Goal: Check status

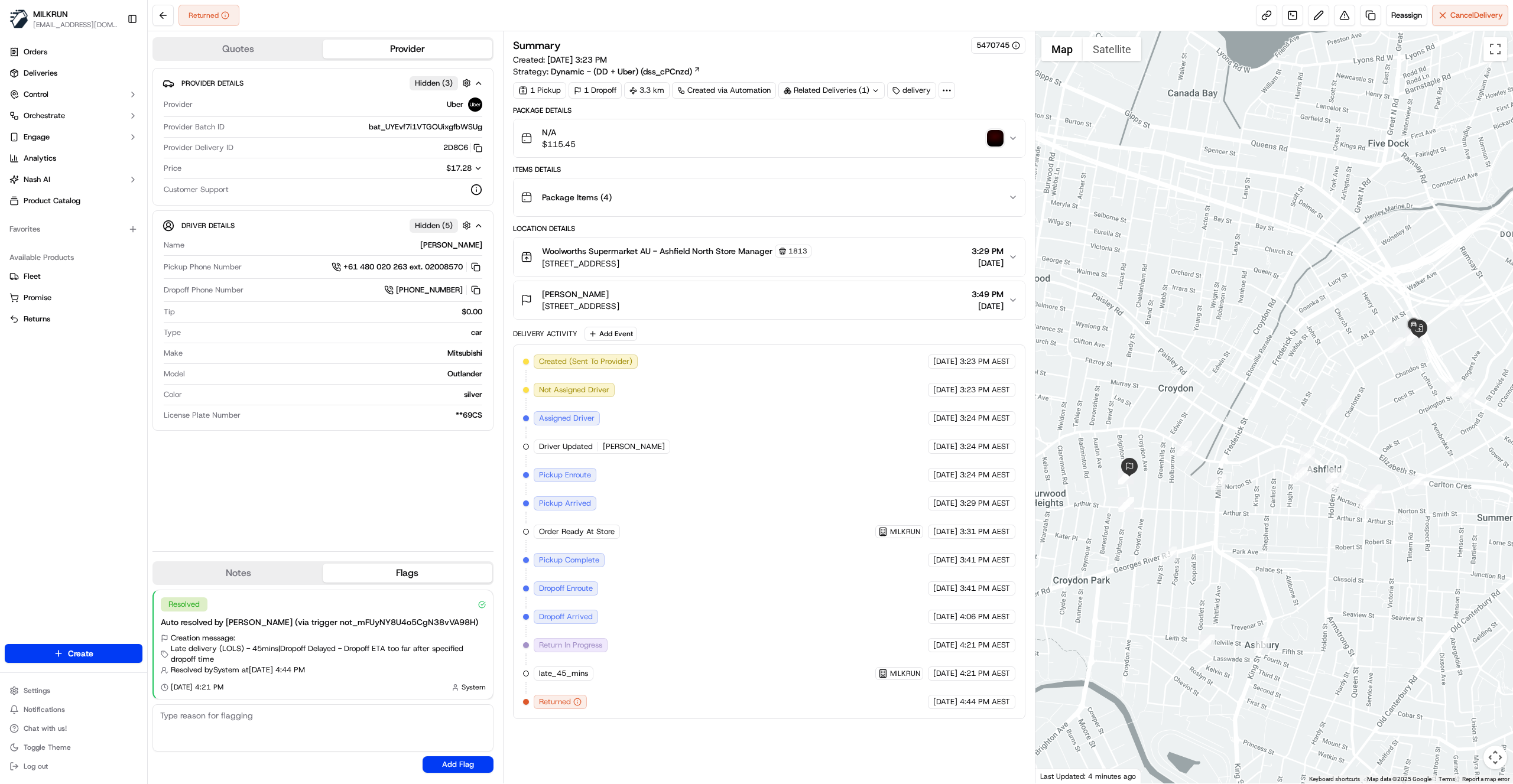
click at [1024, 195] on button "Package Items ( 4 )" at bounding box center [769, 197] width 512 height 38
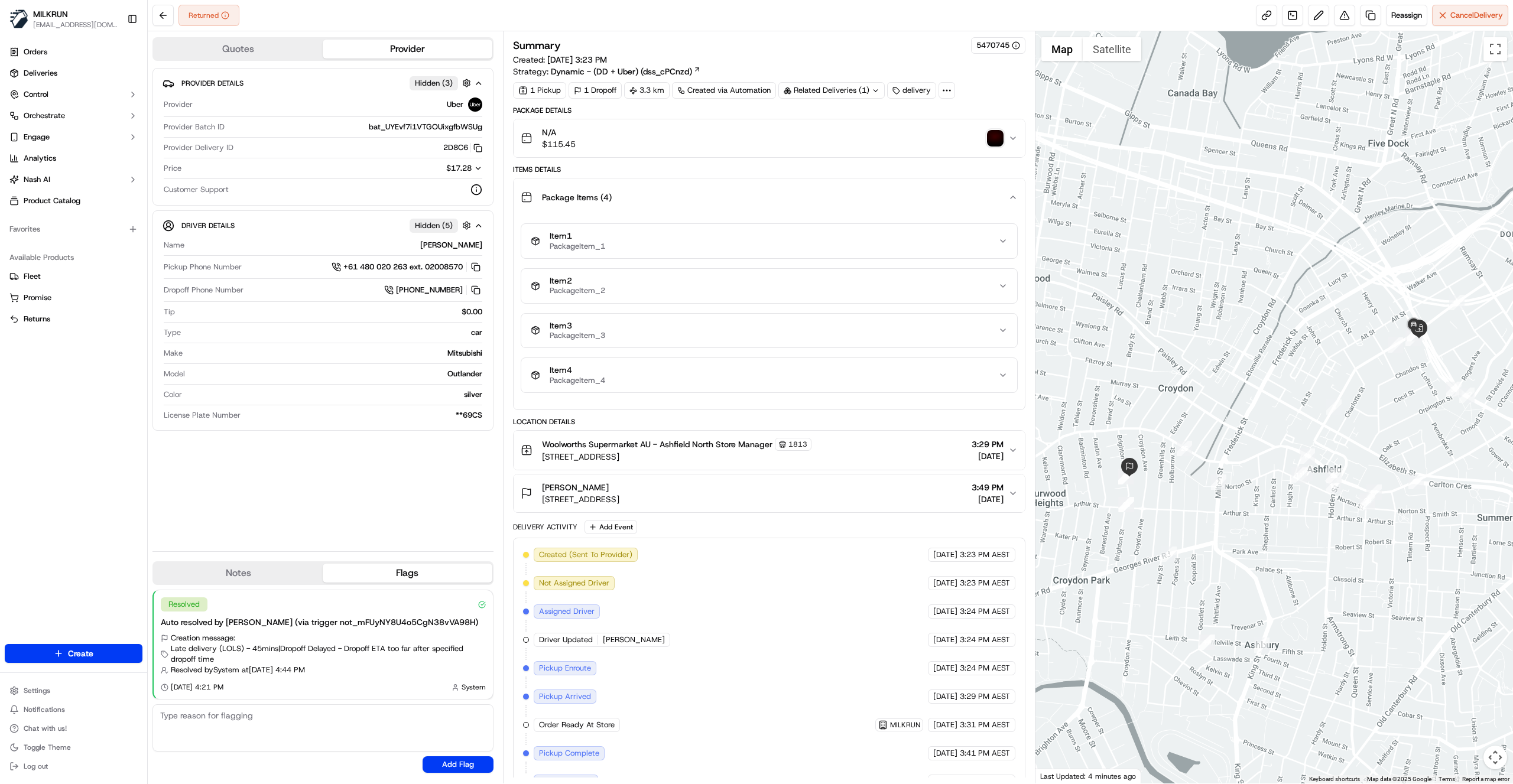
click at [1005, 240] on icon "button" at bounding box center [1003, 241] width 10 height 10
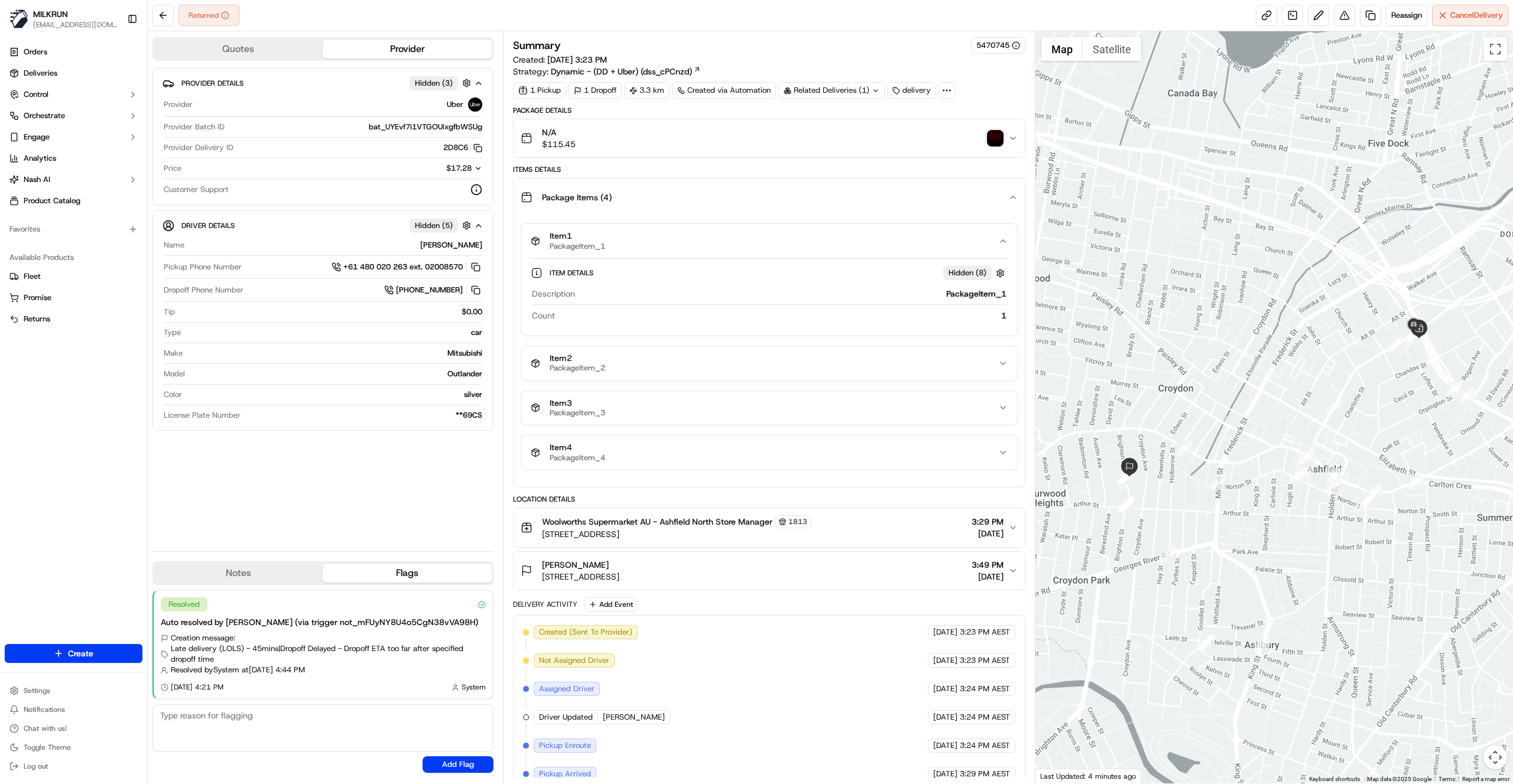
click at [1005, 240] on icon "button" at bounding box center [1003, 241] width 5 height 2
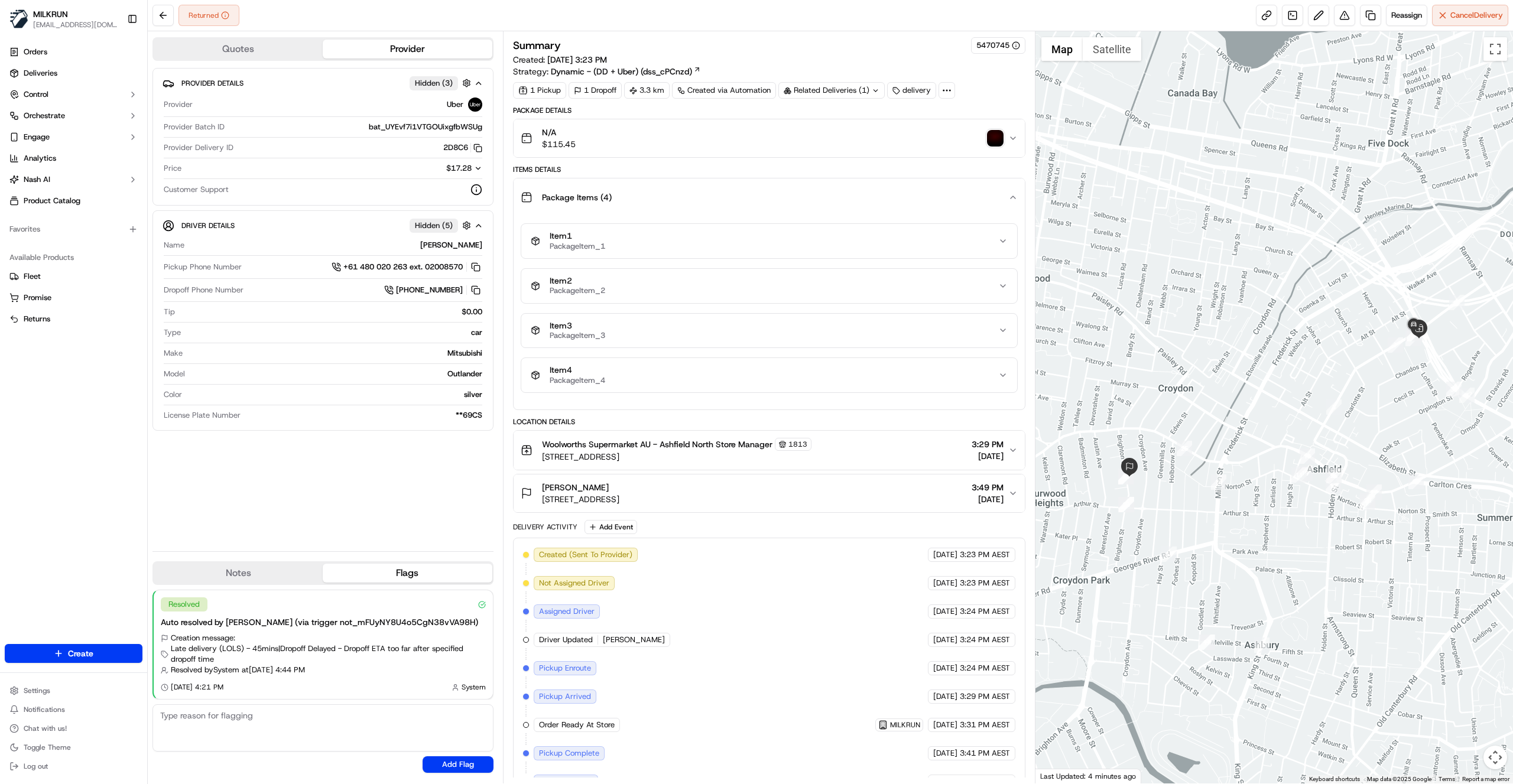
click at [1012, 199] on icon "button" at bounding box center [1013, 197] width 10 height 10
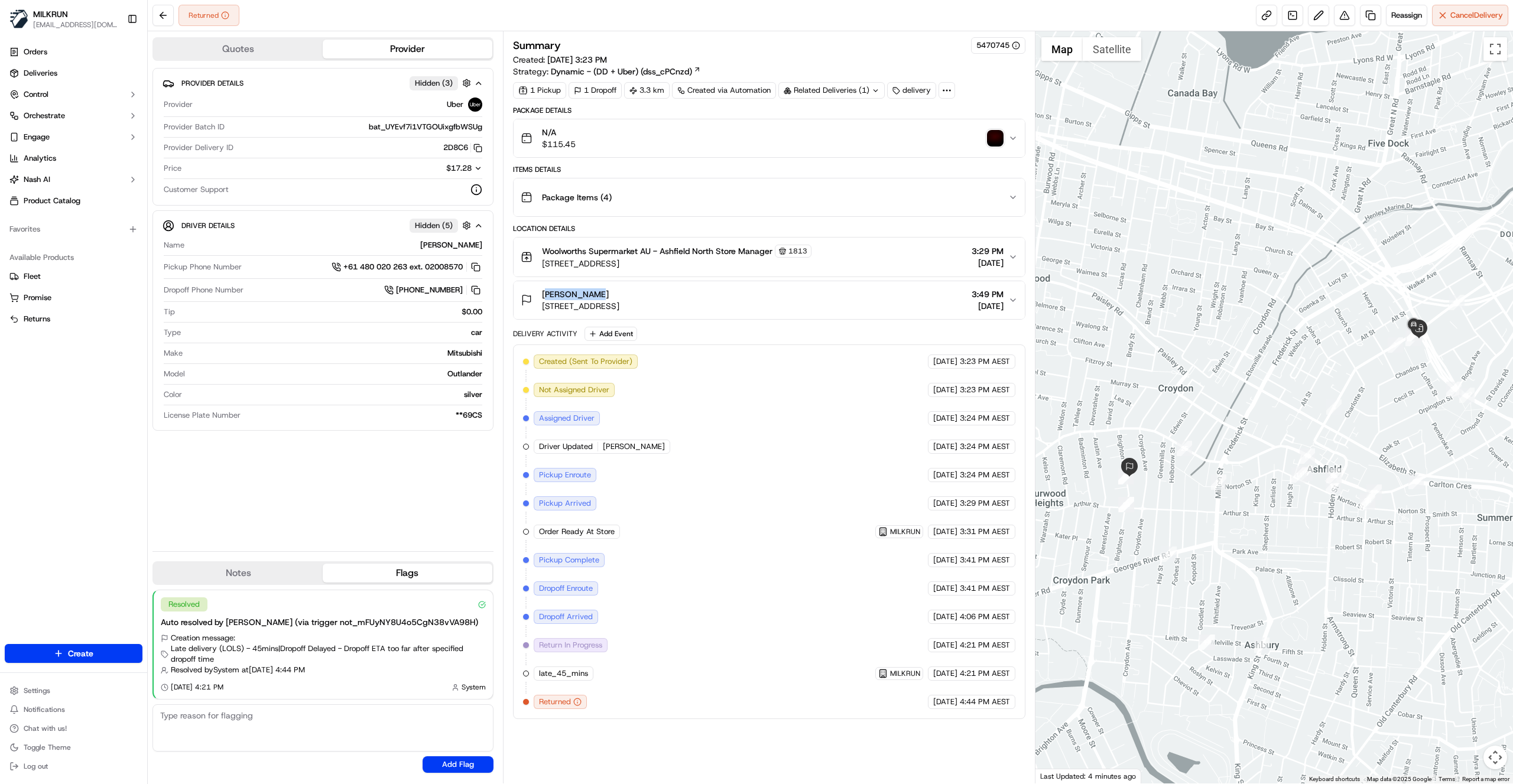
drag, startPoint x: 585, startPoint y: 292, endPoint x: 540, endPoint y: 294, distance: 45.0
click at [540, 294] on div "[PERSON_NAME] [STREET_ADDRESS]" at bounding box center [570, 300] width 99 height 23
copy span "[PERSON_NAME]"
click at [377, 508] on div "Provider Details Hidden ( 3 ) Provider Uber Provider Batch ID bat_UYEvf7i1VTGOU…" at bounding box center [323, 304] width 341 height 474
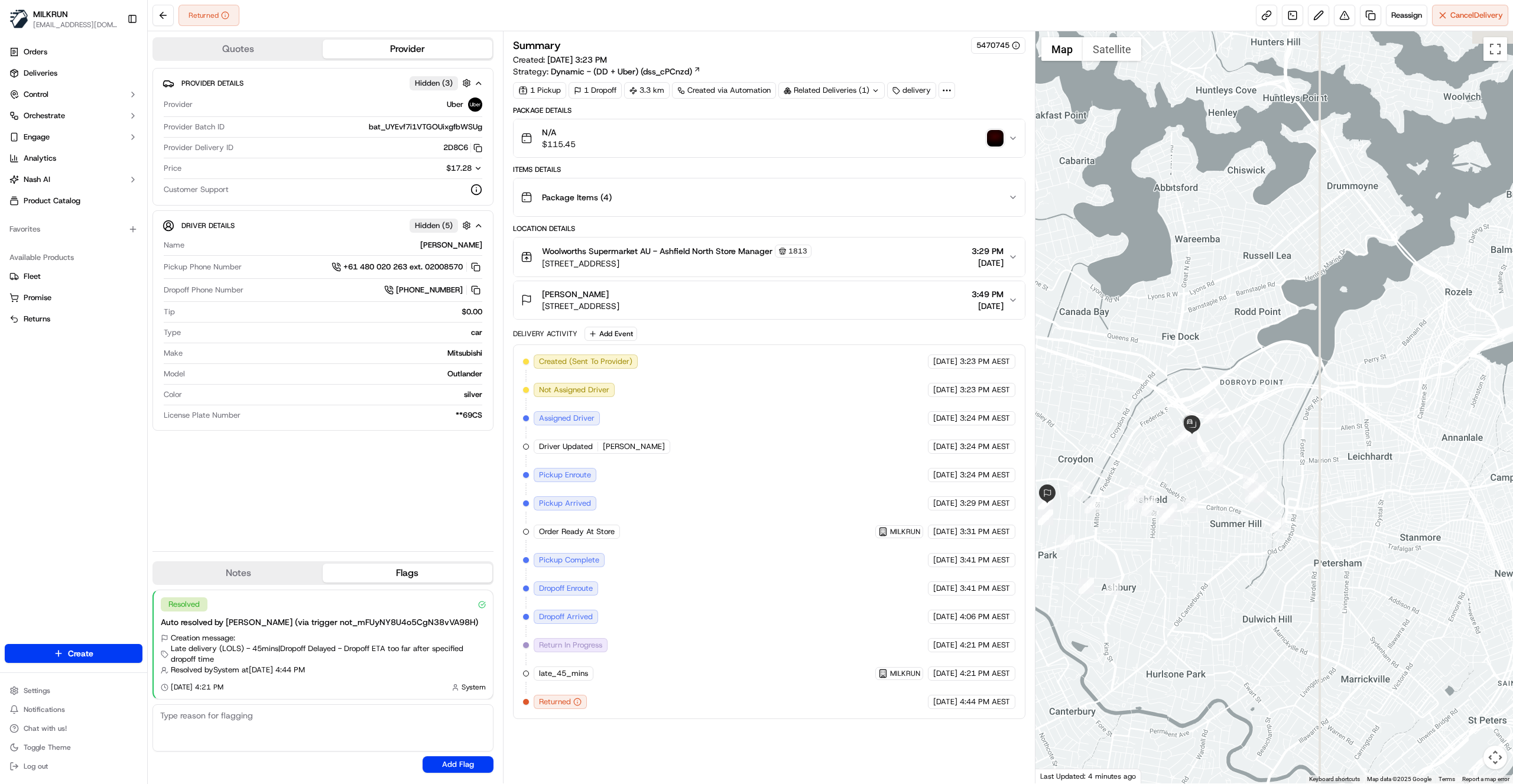
drag, startPoint x: 1341, startPoint y: 579, endPoint x: 1181, endPoint y: 579, distance: 160.0
click at [1181, 579] on div at bounding box center [1274, 407] width 478 height 752
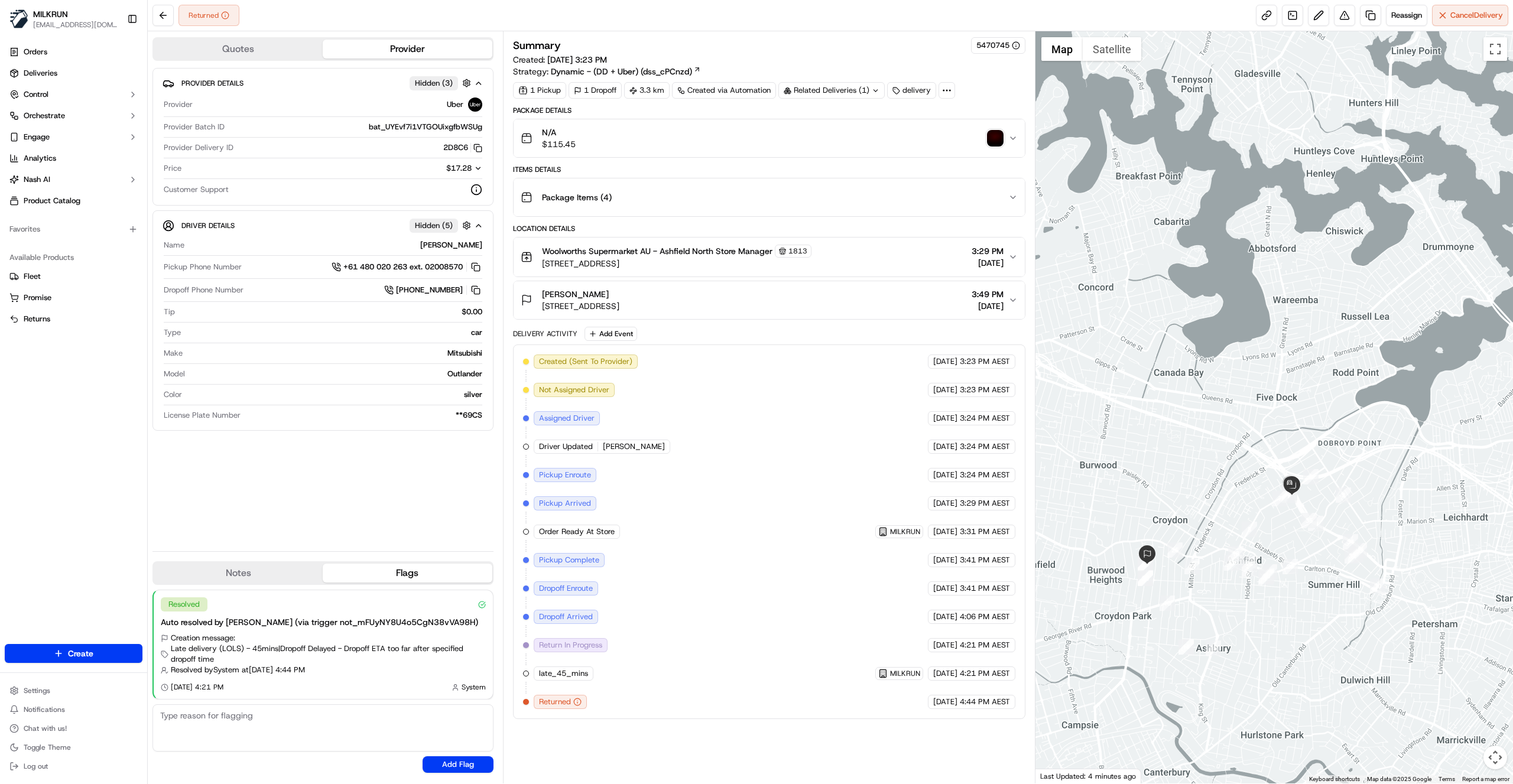
drag, startPoint x: 1377, startPoint y: 525, endPoint x: 1440, endPoint y: 512, distance: 64.3
click at [1440, 512] on div at bounding box center [1274, 407] width 478 height 752
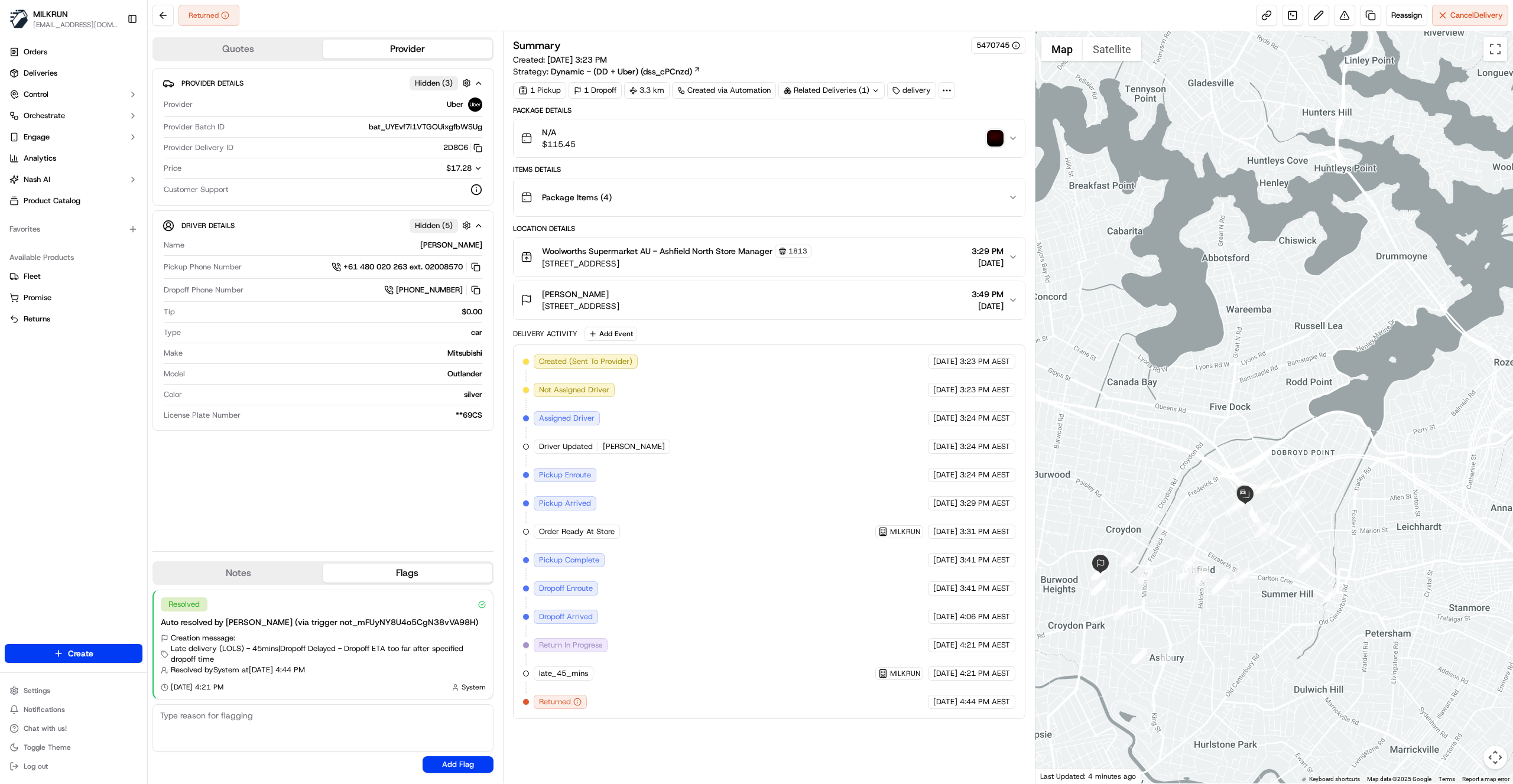
drag, startPoint x: 1205, startPoint y: 603, endPoint x: 1180, endPoint y: 605, distance: 25.1
click at [1180, 605] on div at bounding box center [1274, 407] width 478 height 752
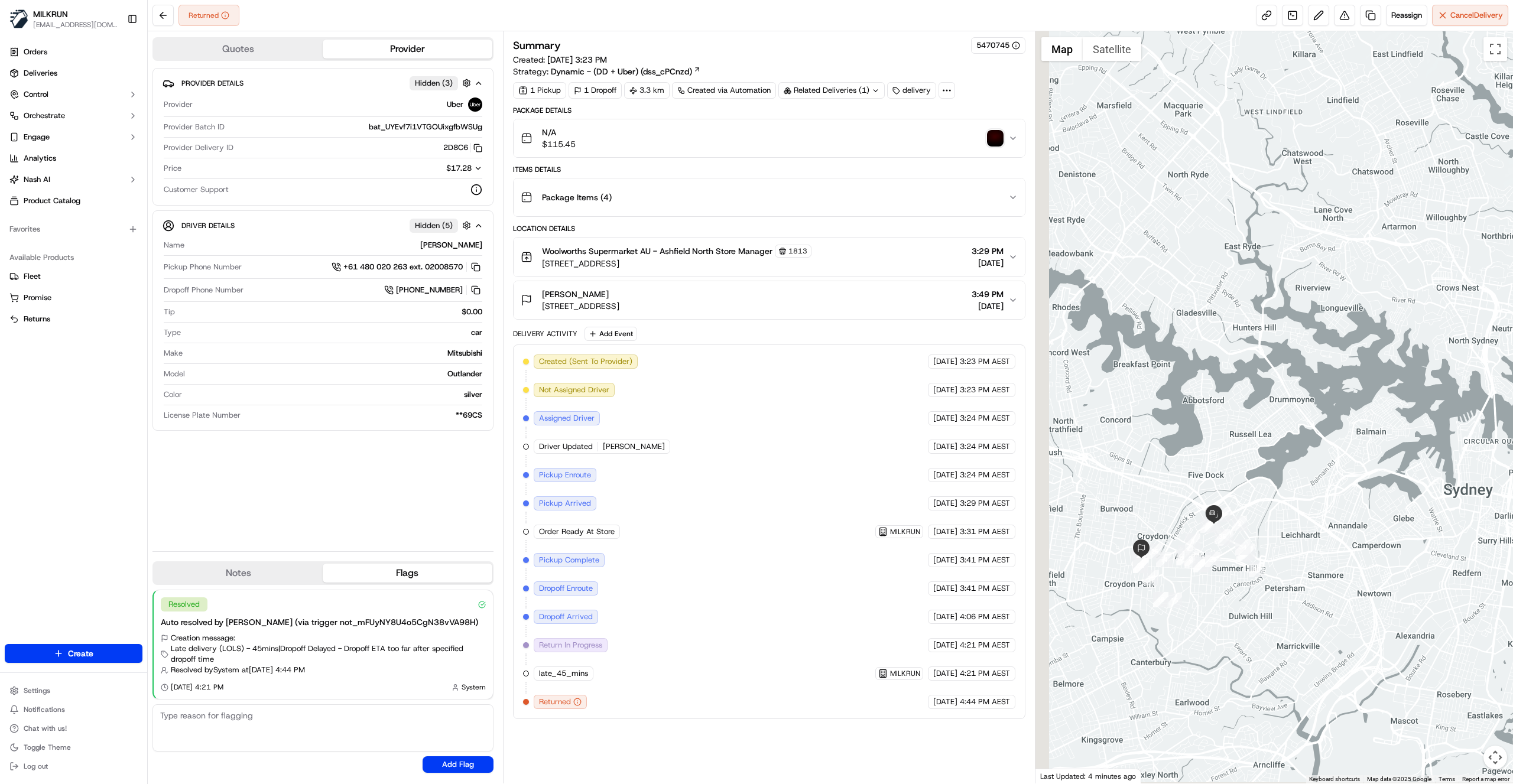
drag, startPoint x: 1239, startPoint y: 370, endPoint x: 1304, endPoint y: 324, distance: 79.6
click at [1304, 327] on div at bounding box center [1274, 407] width 478 height 752
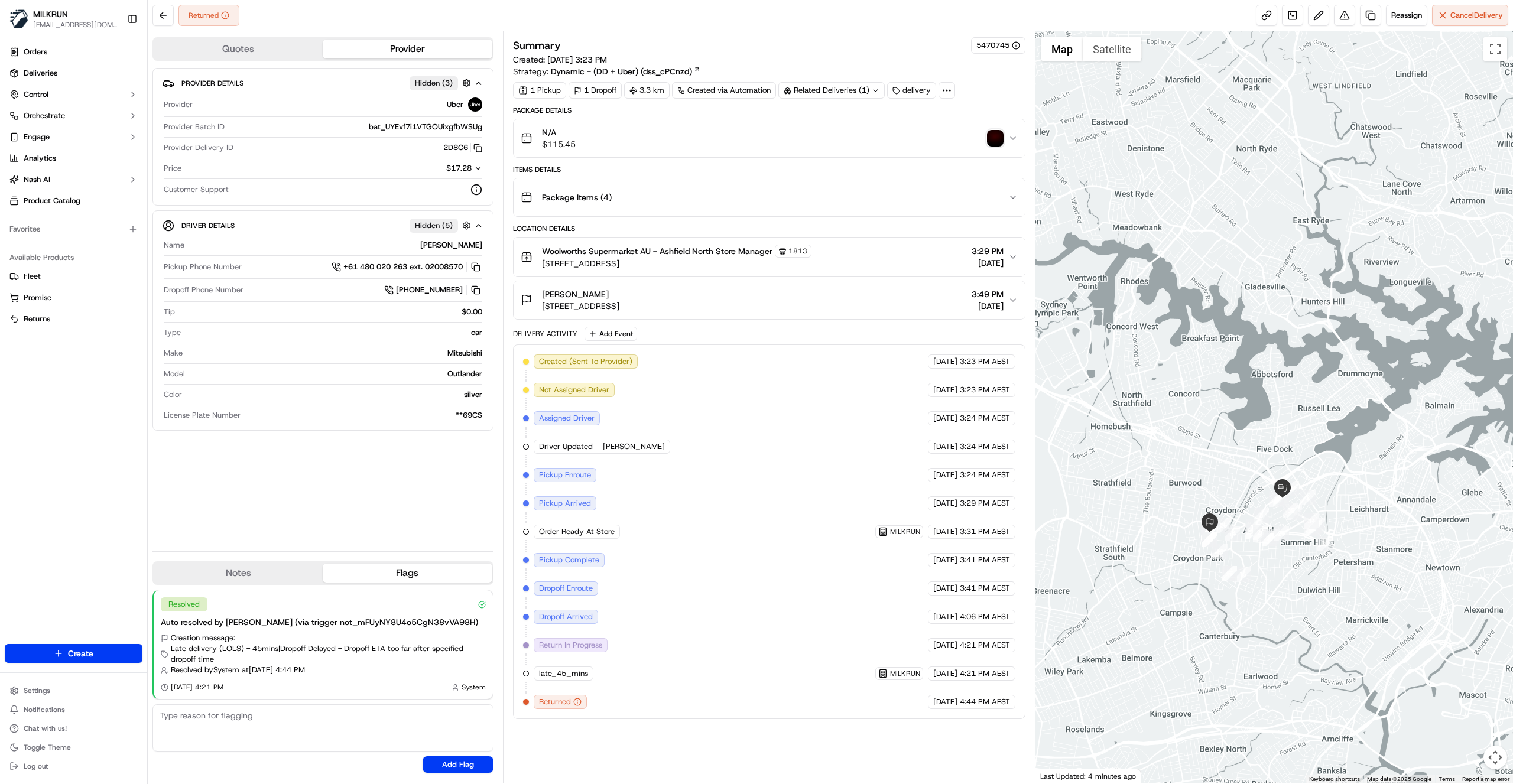
drag, startPoint x: 1245, startPoint y: 411, endPoint x: 1313, endPoint y: 390, distance: 71.2
click at [1313, 390] on div at bounding box center [1274, 407] width 478 height 752
